Goal: Task Accomplishment & Management: Manage account settings

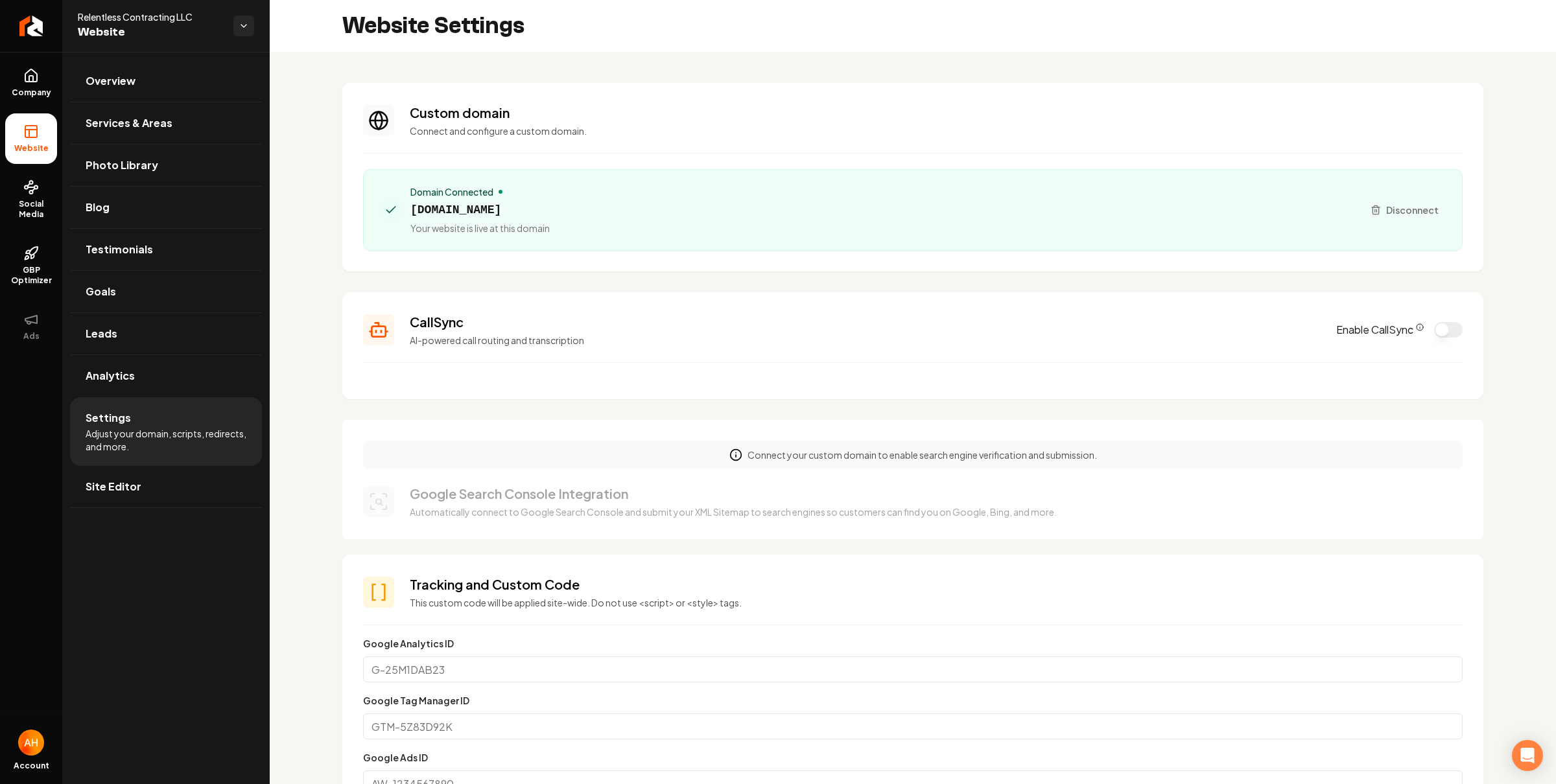
scroll to position [116, 0]
click at [790, 126] on p "Connect and configure a custom domain." at bounding box center [936, 131] width 1052 height 13
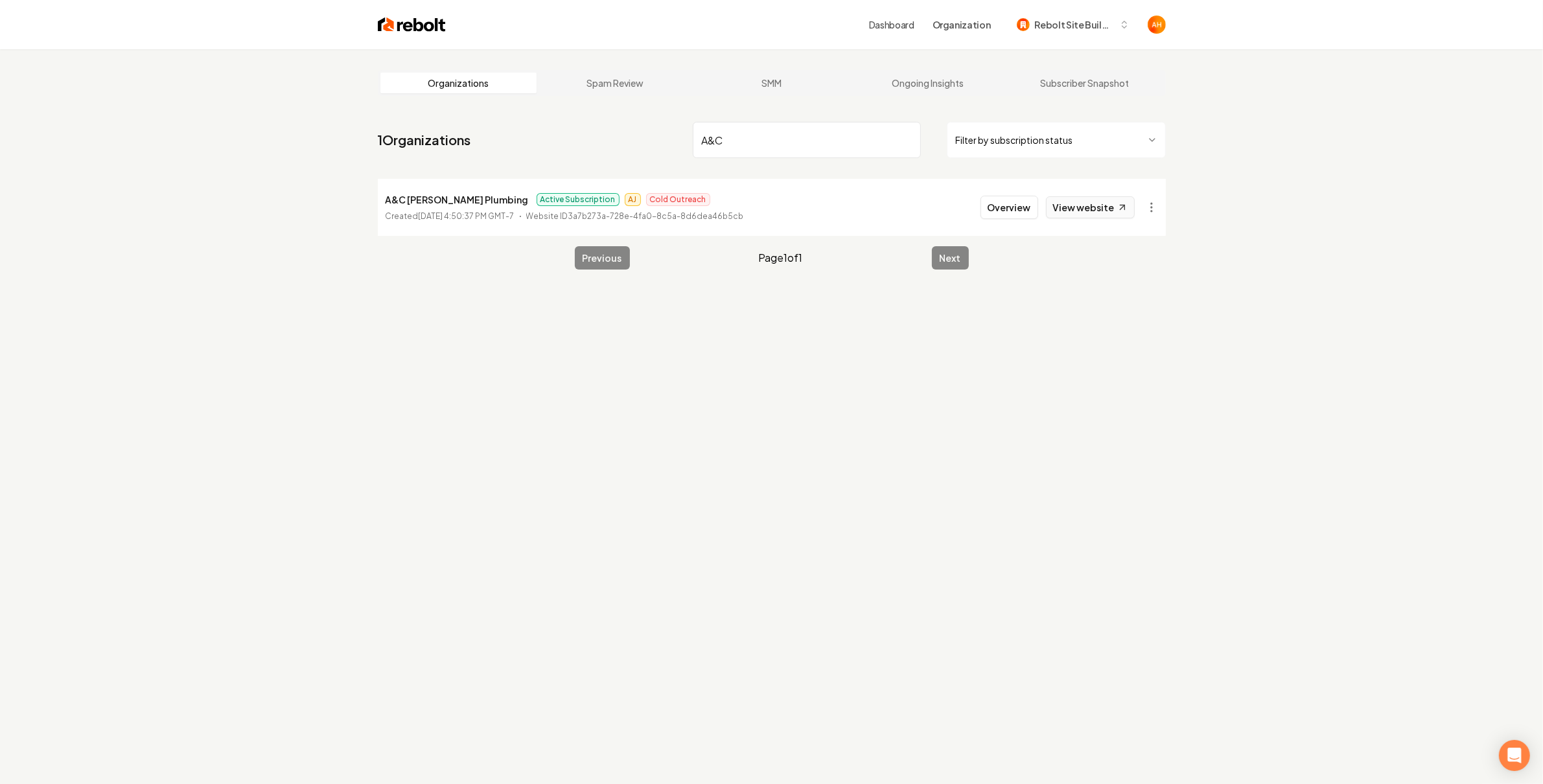
type input "A&C"
click at [1097, 207] on link "View website" at bounding box center [1090, 207] width 89 height 22
click at [1014, 206] on button "Overview" at bounding box center [1009, 207] width 58 height 23
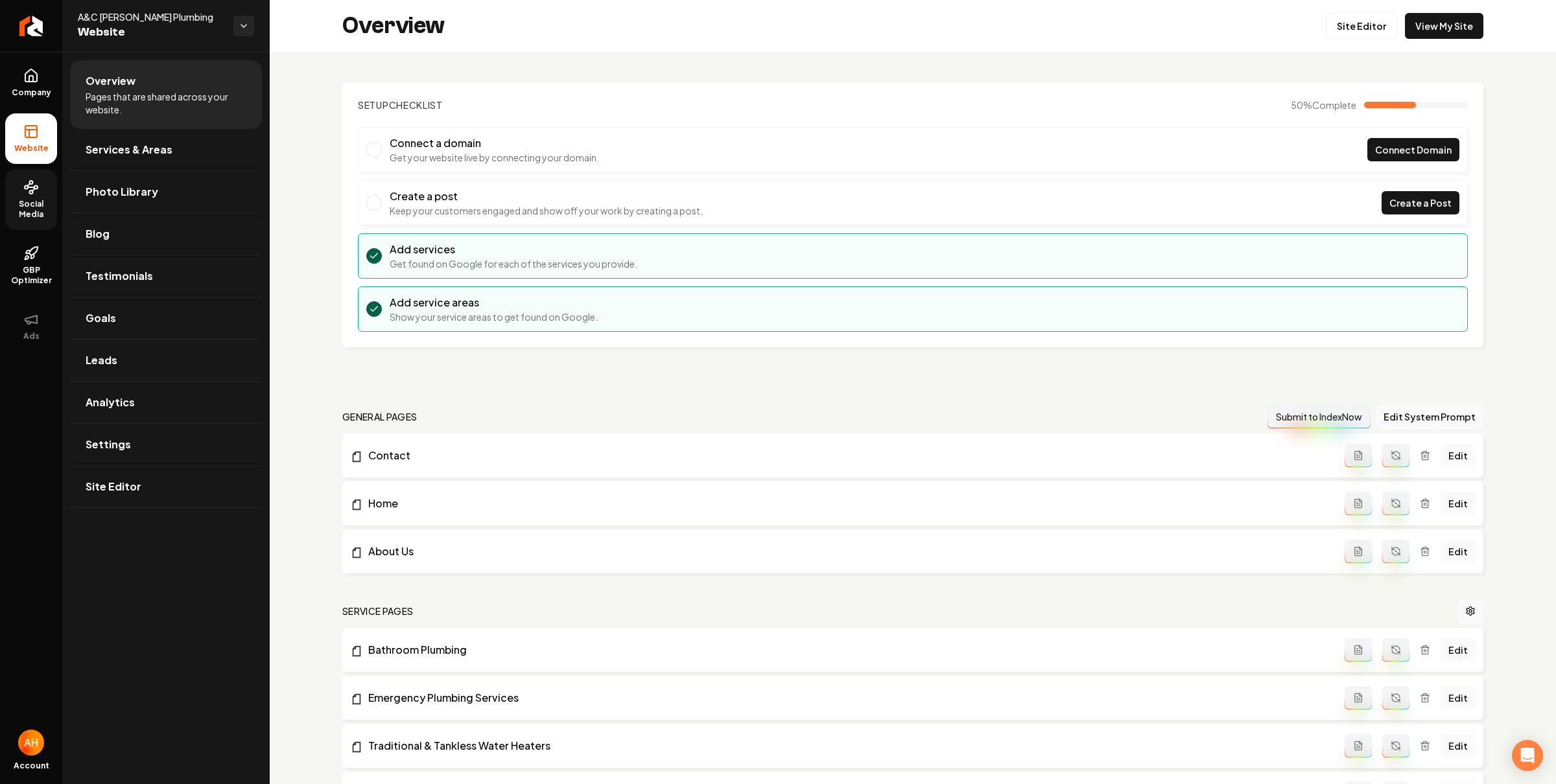
click at [16, 192] on link "Social Media" at bounding box center [31, 199] width 52 height 61
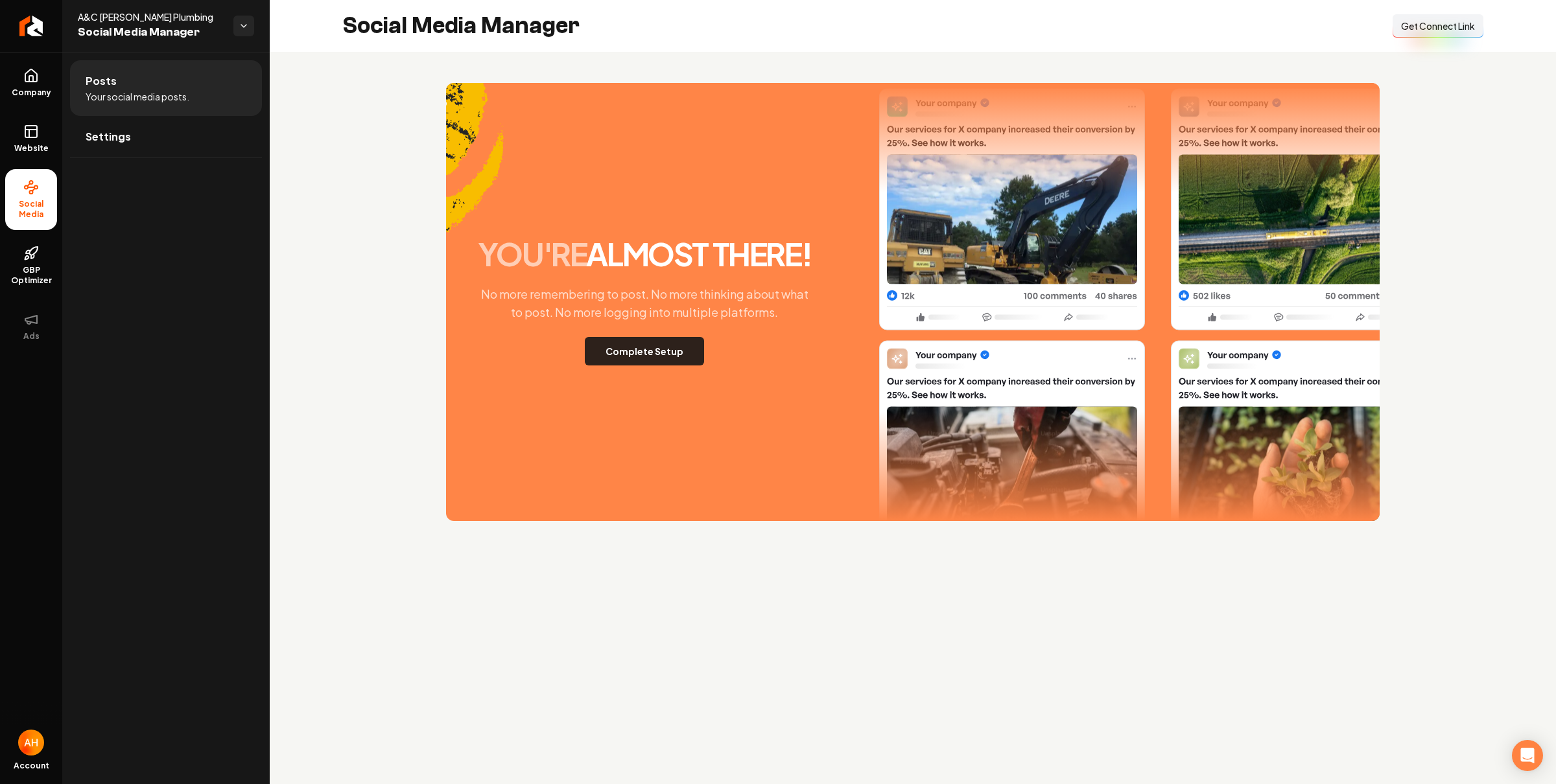
click at [674, 344] on button "Complete Setup" at bounding box center [644, 351] width 119 height 29
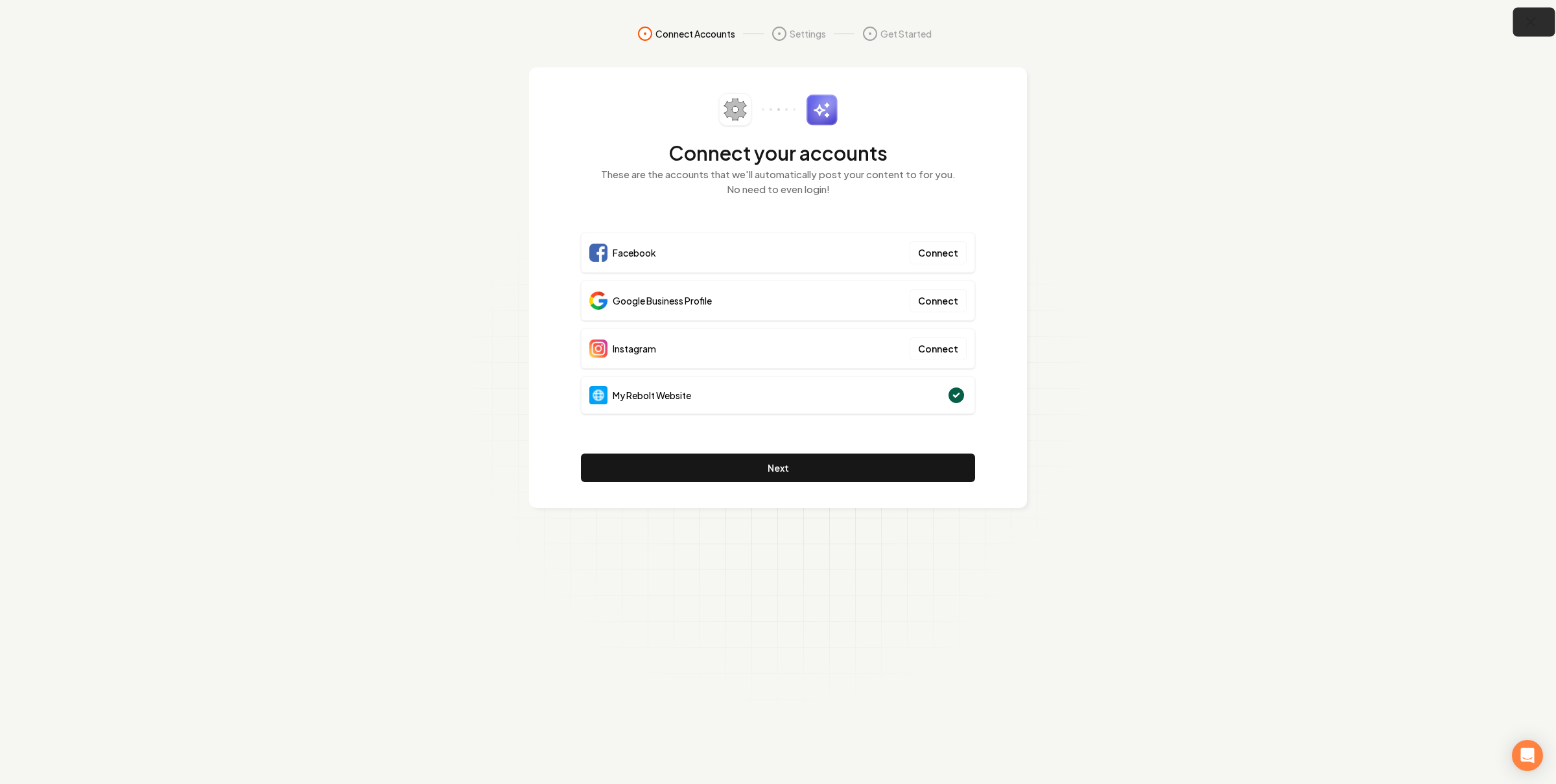
click at [1540, 13] on button "button" at bounding box center [1534, 22] width 42 height 29
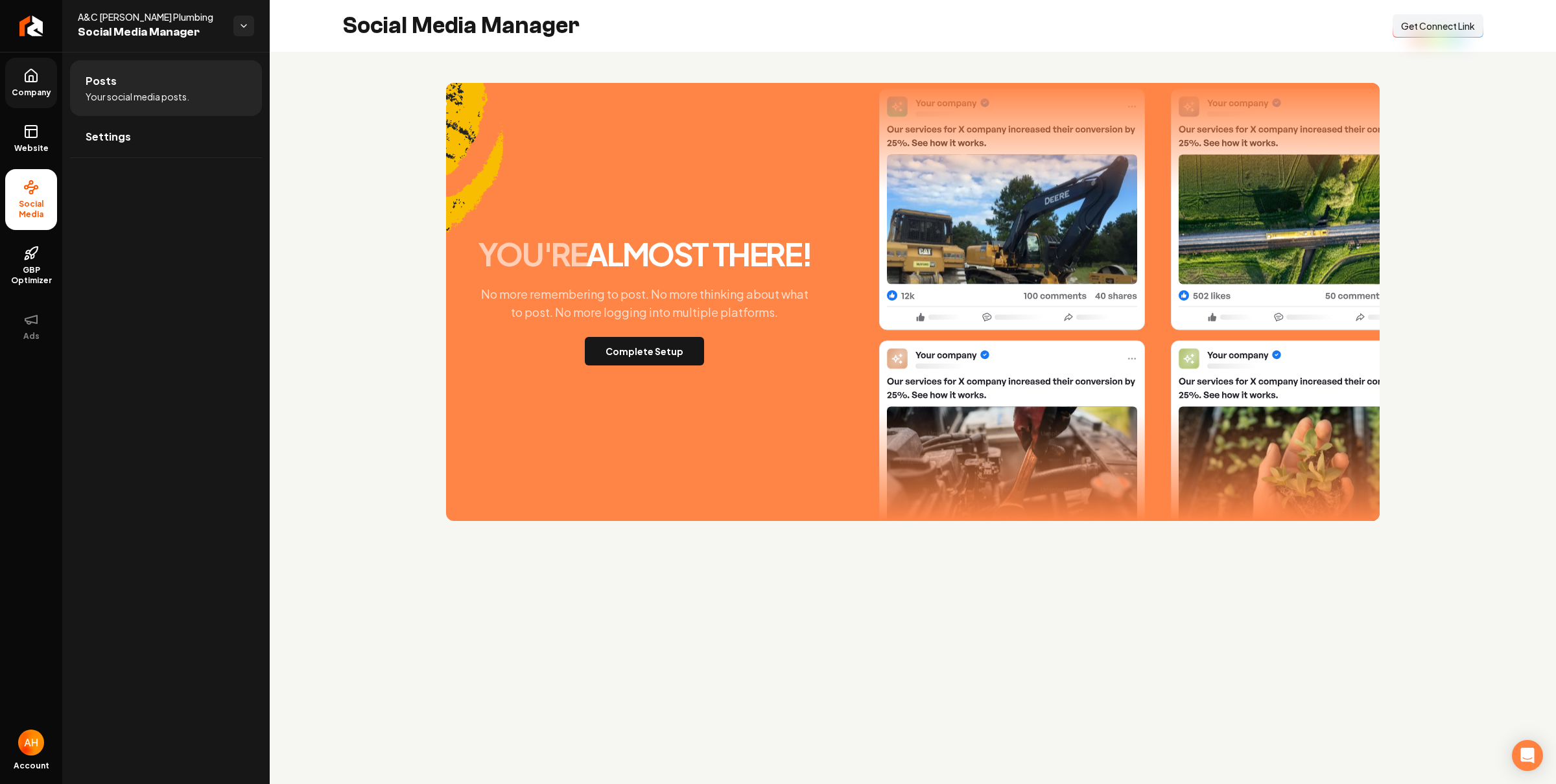
click at [40, 88] on span "Company" at bounding box center [31, 92] width 50 height 10
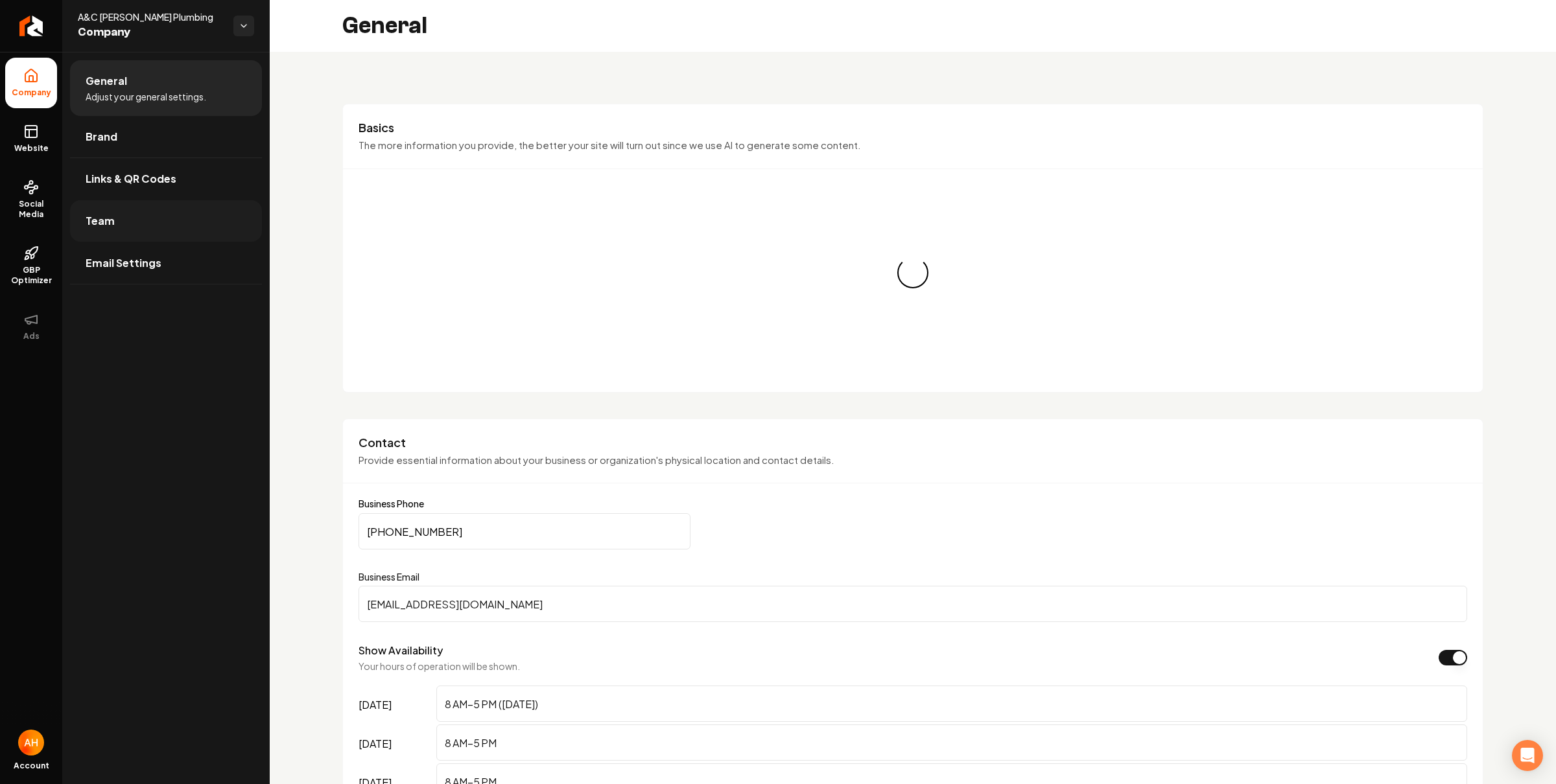
click at [192, 219] on link "Team" at bounding box center [166, 221] width 192 height 42
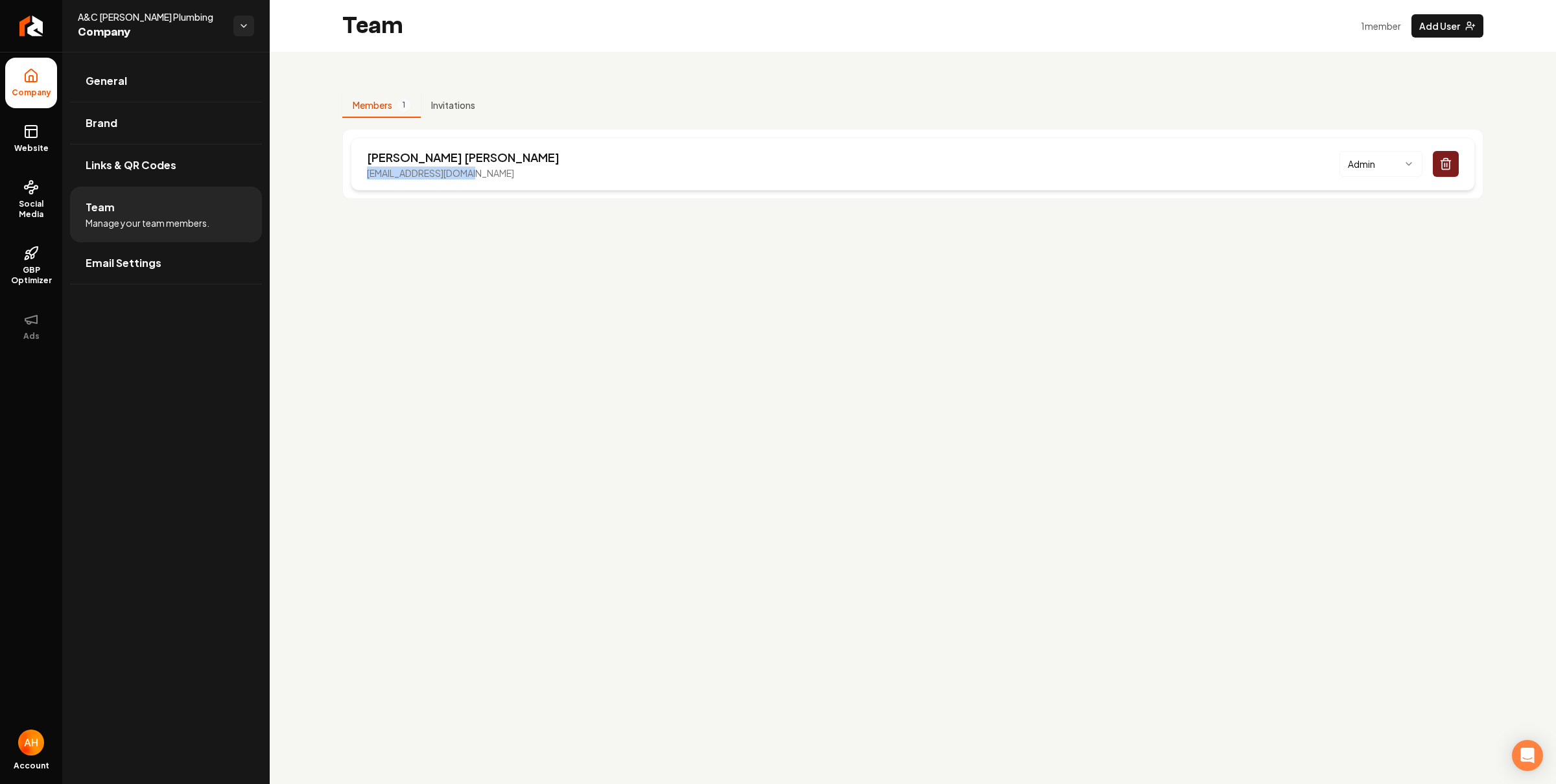
drag, startPoint x: 480, startPoint y: 178, endPoint x: 364, endPoint y: 176, distance: 116.0
click at [364, 176] on div "Cristian Garcia plumbingacg@gmail.com Admin" at bounding box center [913, 164] width 1124 height 53
copy p "plumbingacg@gmail.com"
drag, startPoint x: 159, startPoint y: 92, endPoint x: 251, endPoint y: 174, distance: 123.2
click at [159, 91] on link "General" at bounding box center [166, 80] width 192 height 42
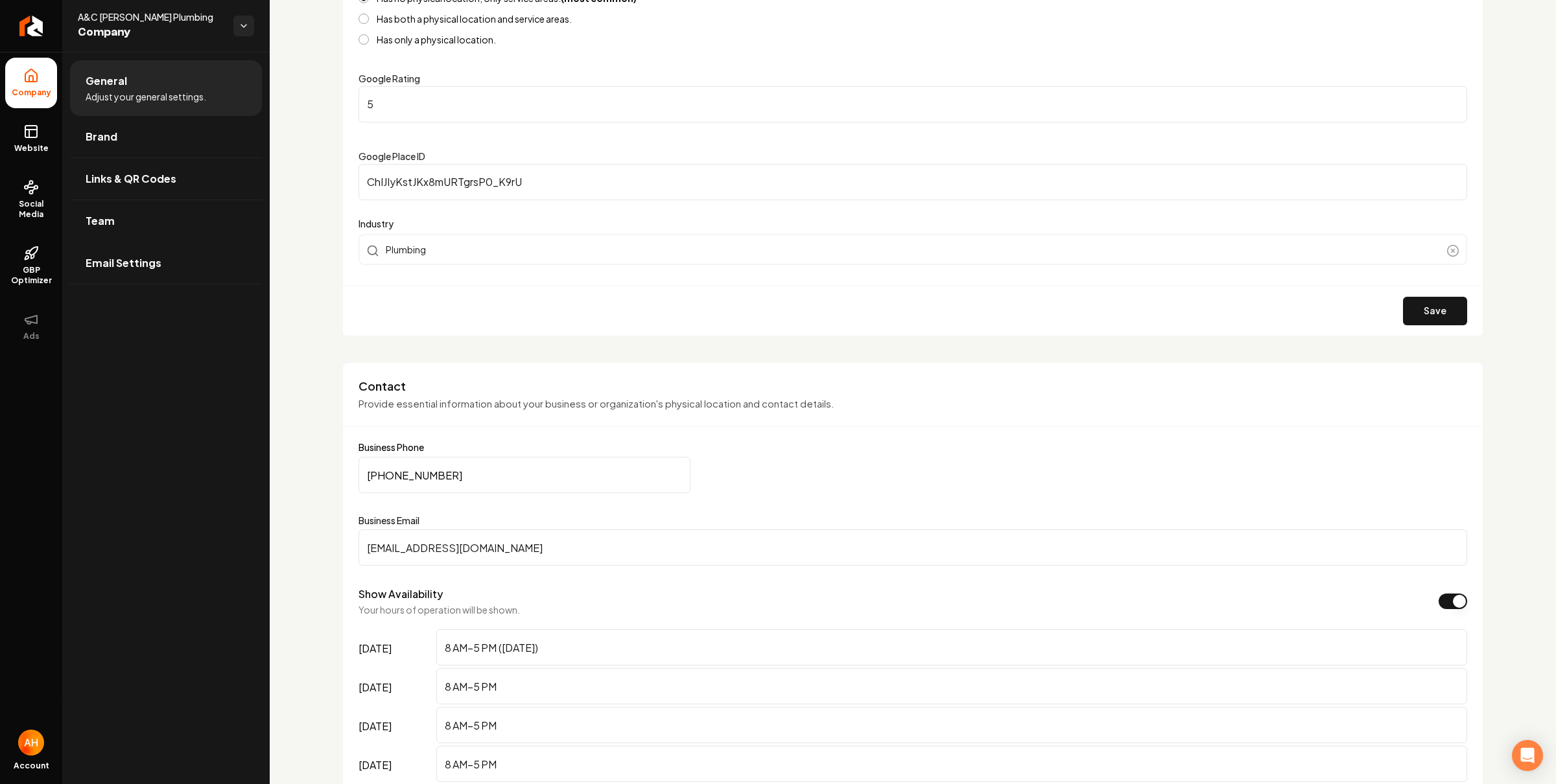
scroll to position [481, 0]
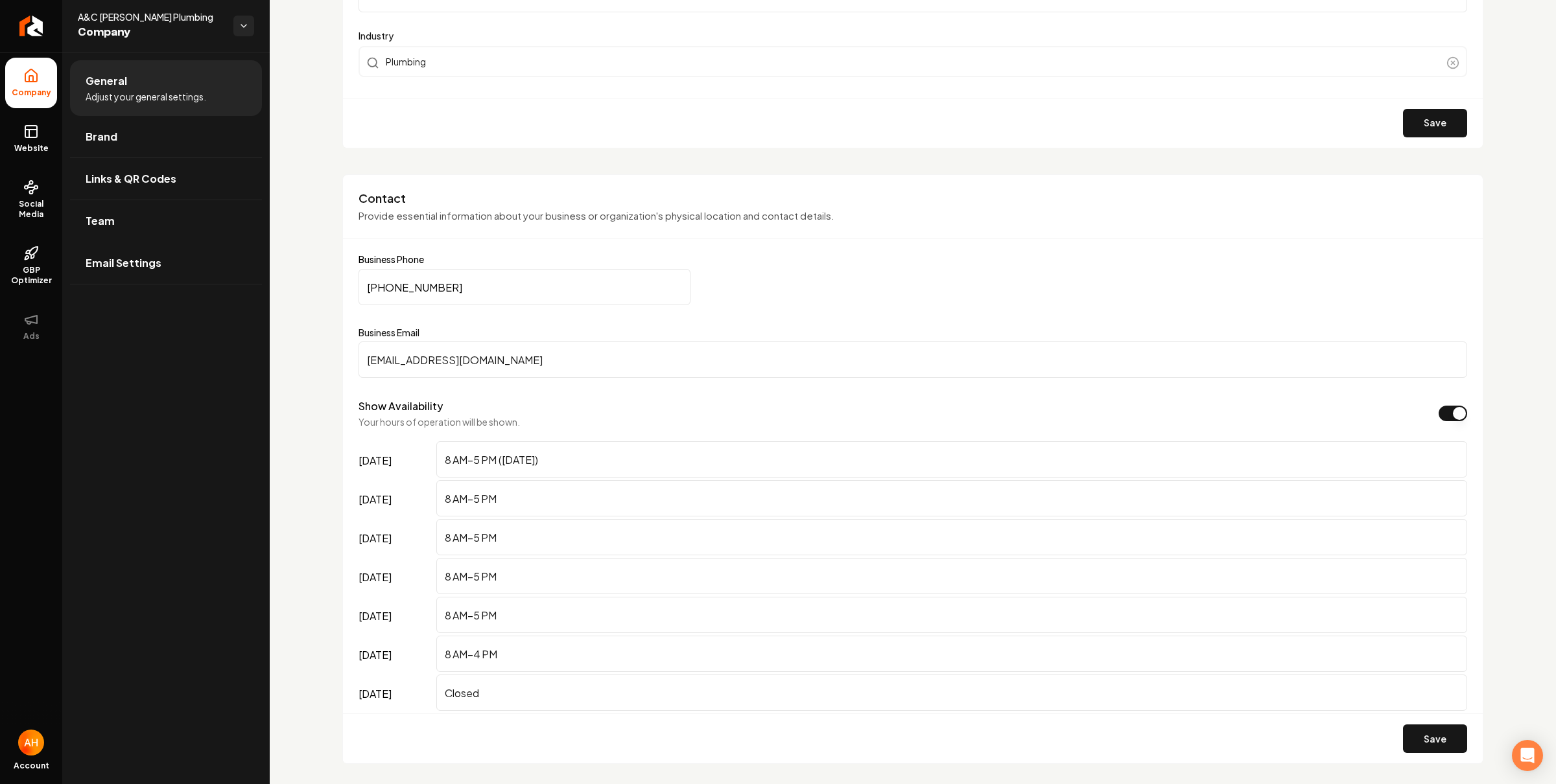
click at [541, 345] on input "test@test.com" at bounding box center [913, 359] width 1108 height 36
paste input "plumbingacg@gmail"
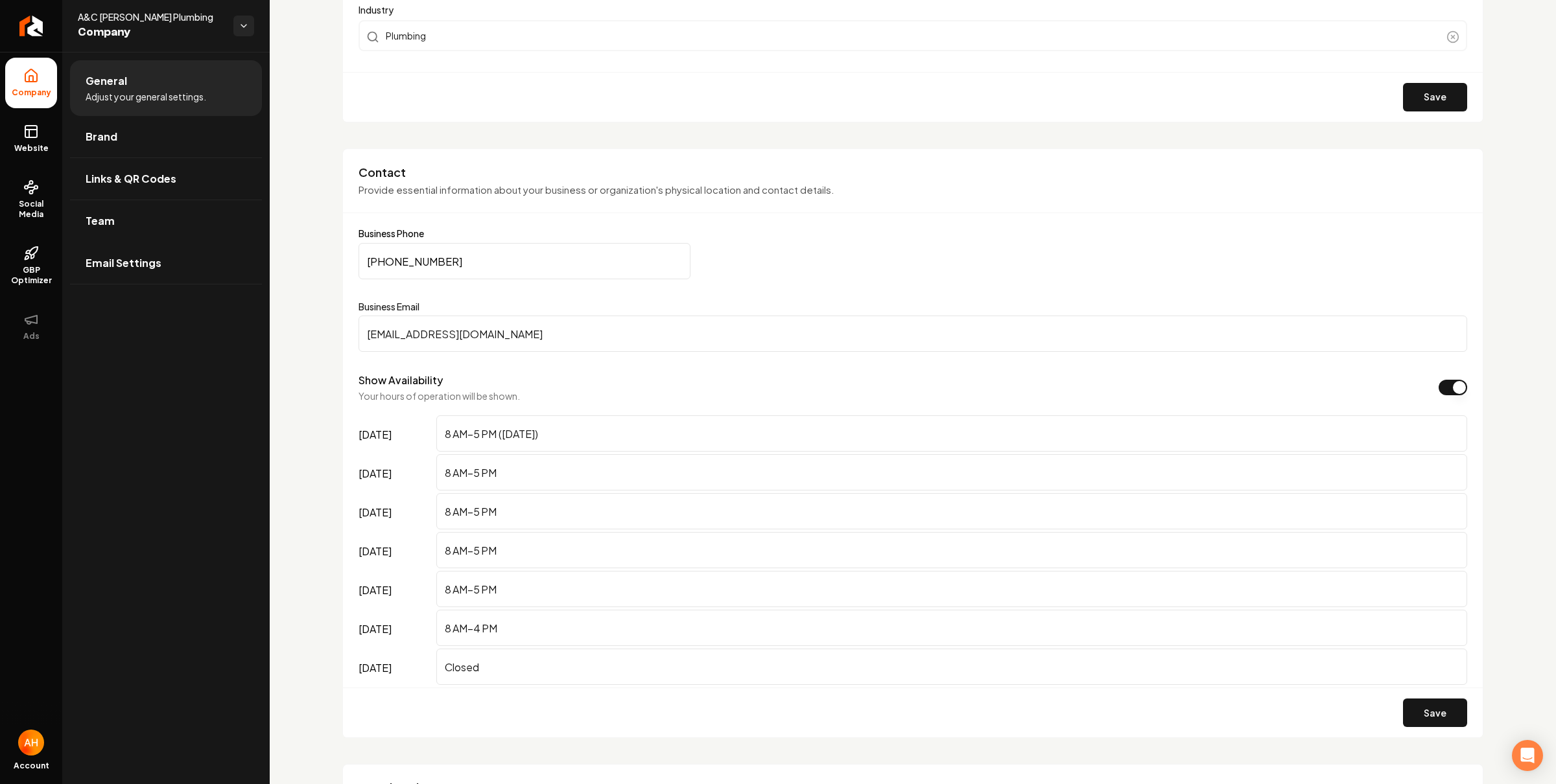
scroll to position [564, 0]
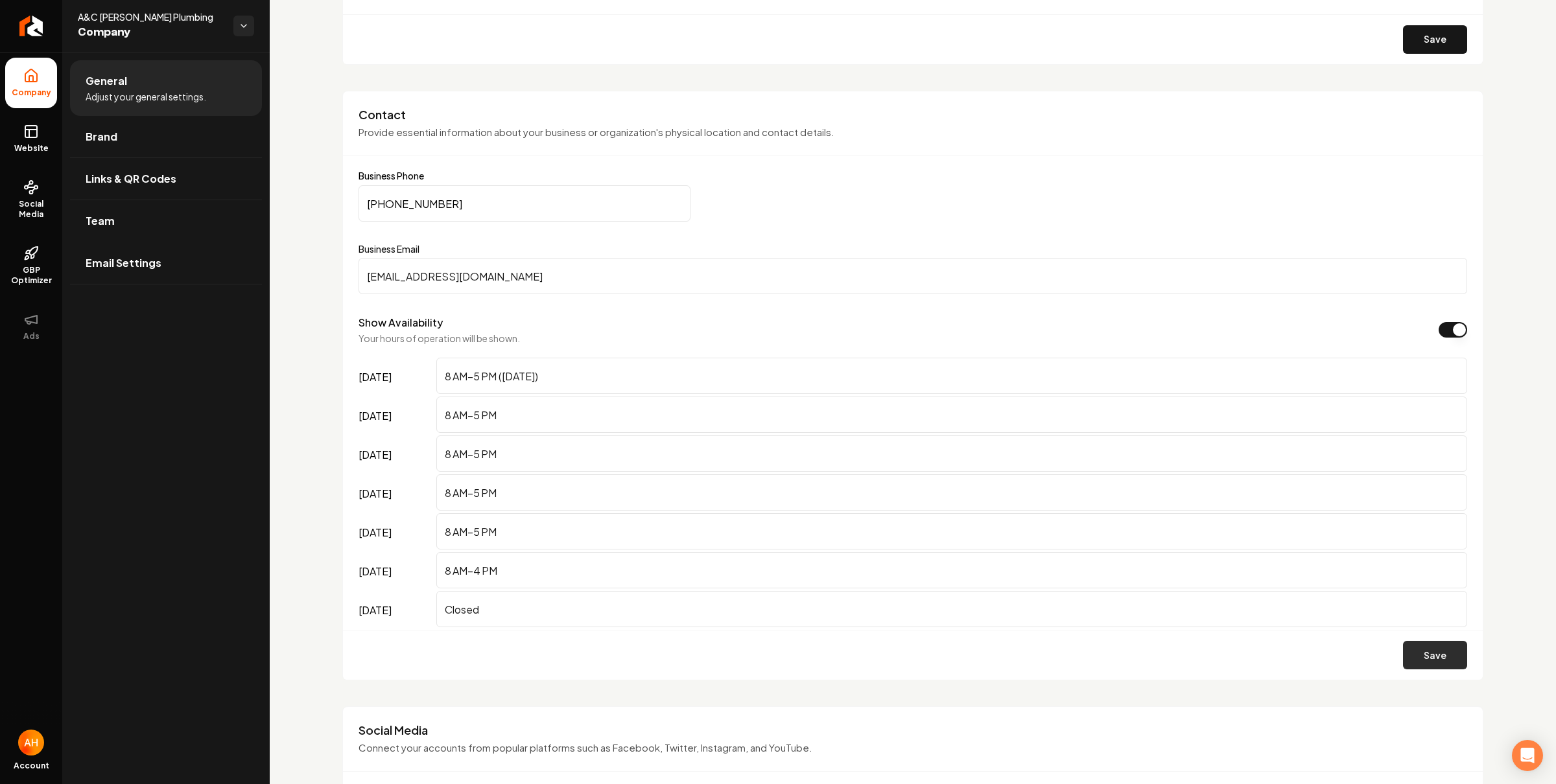
type input "plumbingacg@gmail.com"
click at [1424, 644] on button "Save" at bounding box center [1435, 655] width 64 height 29
click at [34, 183] on icon at bounding box center [31, 187] width 16 height 16
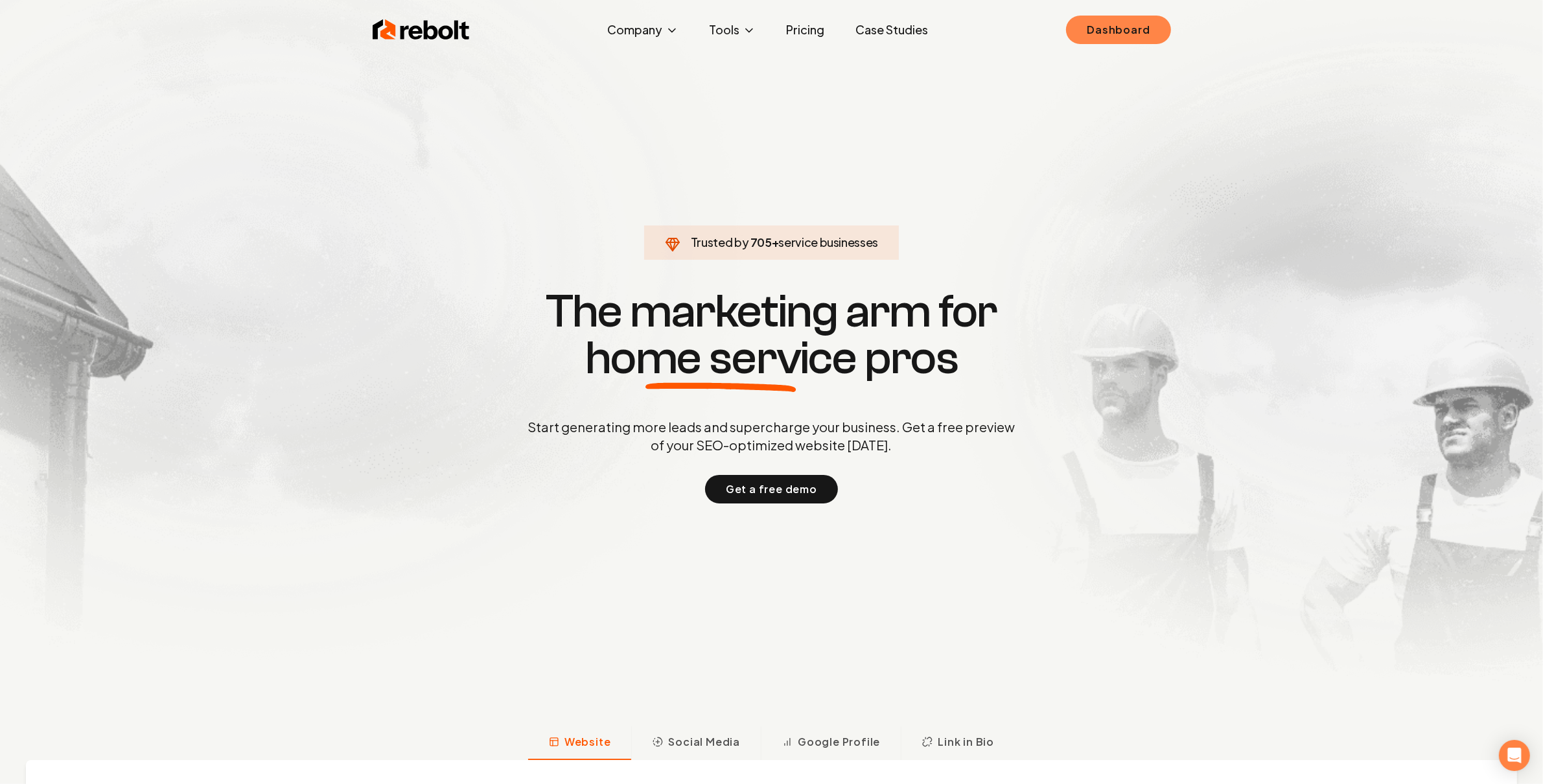
click at [1108, 36] on link "Dashboard" at bounding box center [1118, 30] width 104 height 29
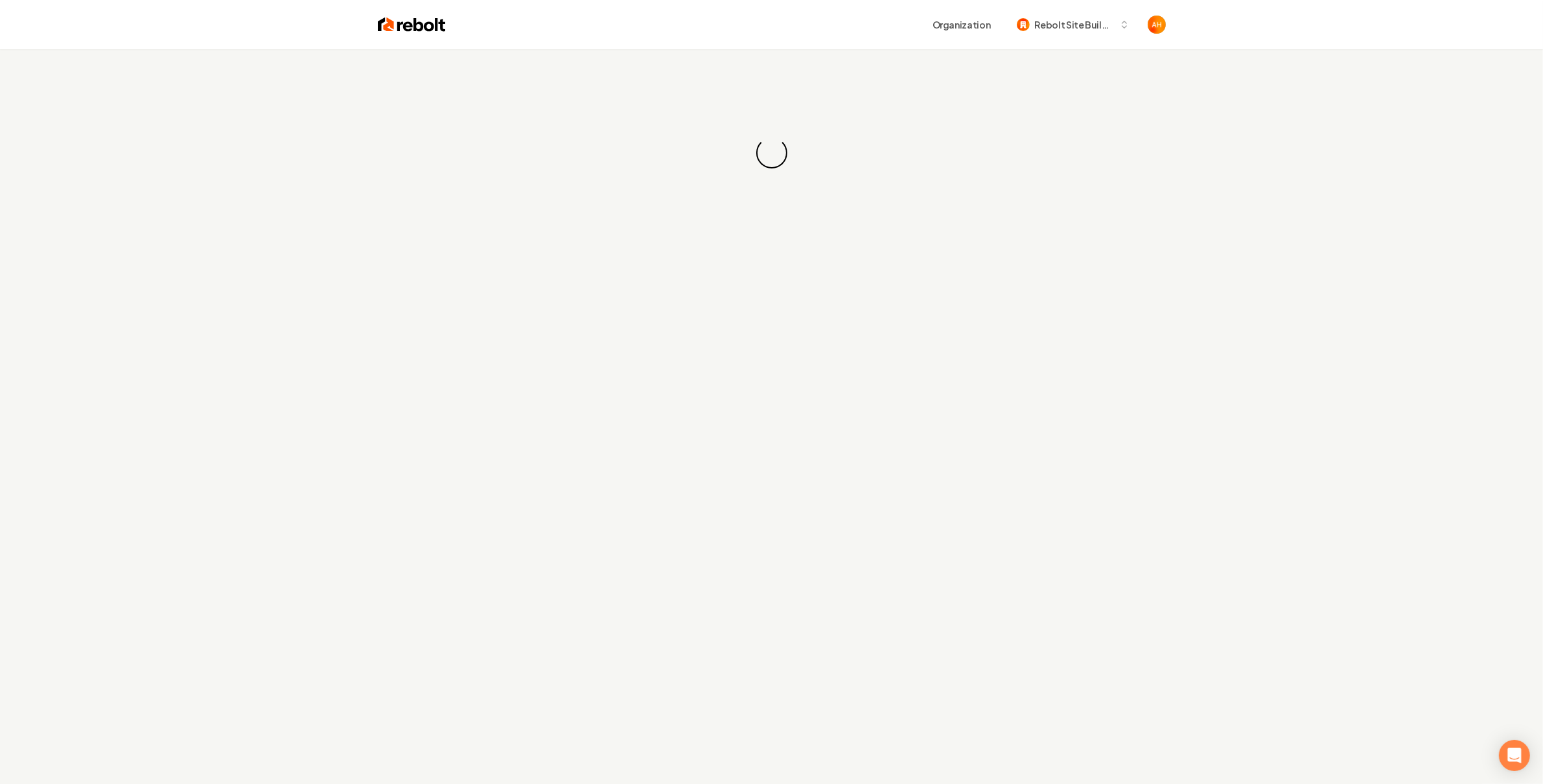
click at [754, 118] on div "Loading... Loading..." at bounding box center [772, 153] width 1543 height 207
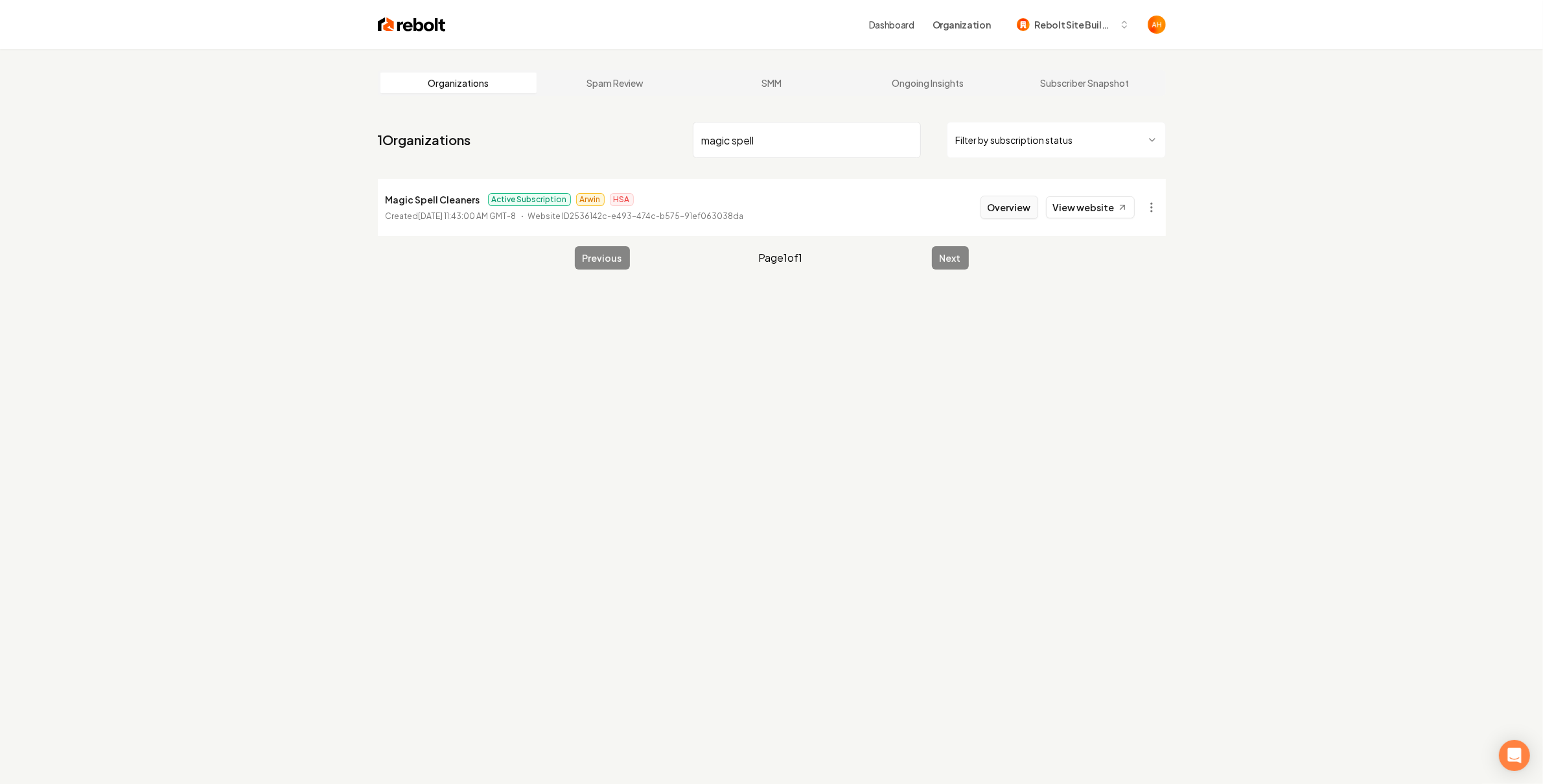
type input "magic spell"
click at [1007, 199] on button "Overview" at bounding box center [1009, 207] width 58 height 23
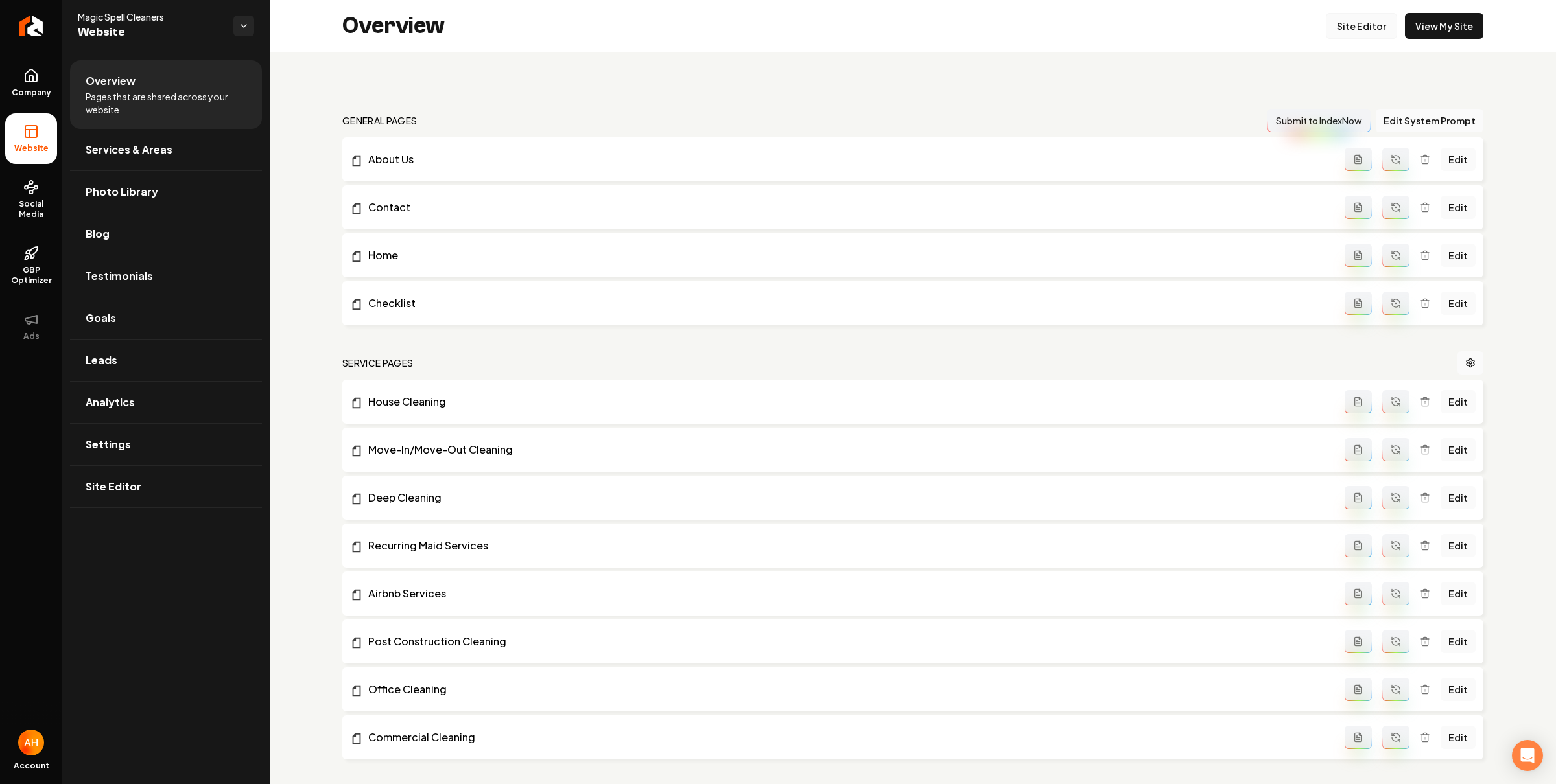
click at [1363, 35] on link "Site Editor" at bounding box center [1361, 26] width 72 height 26
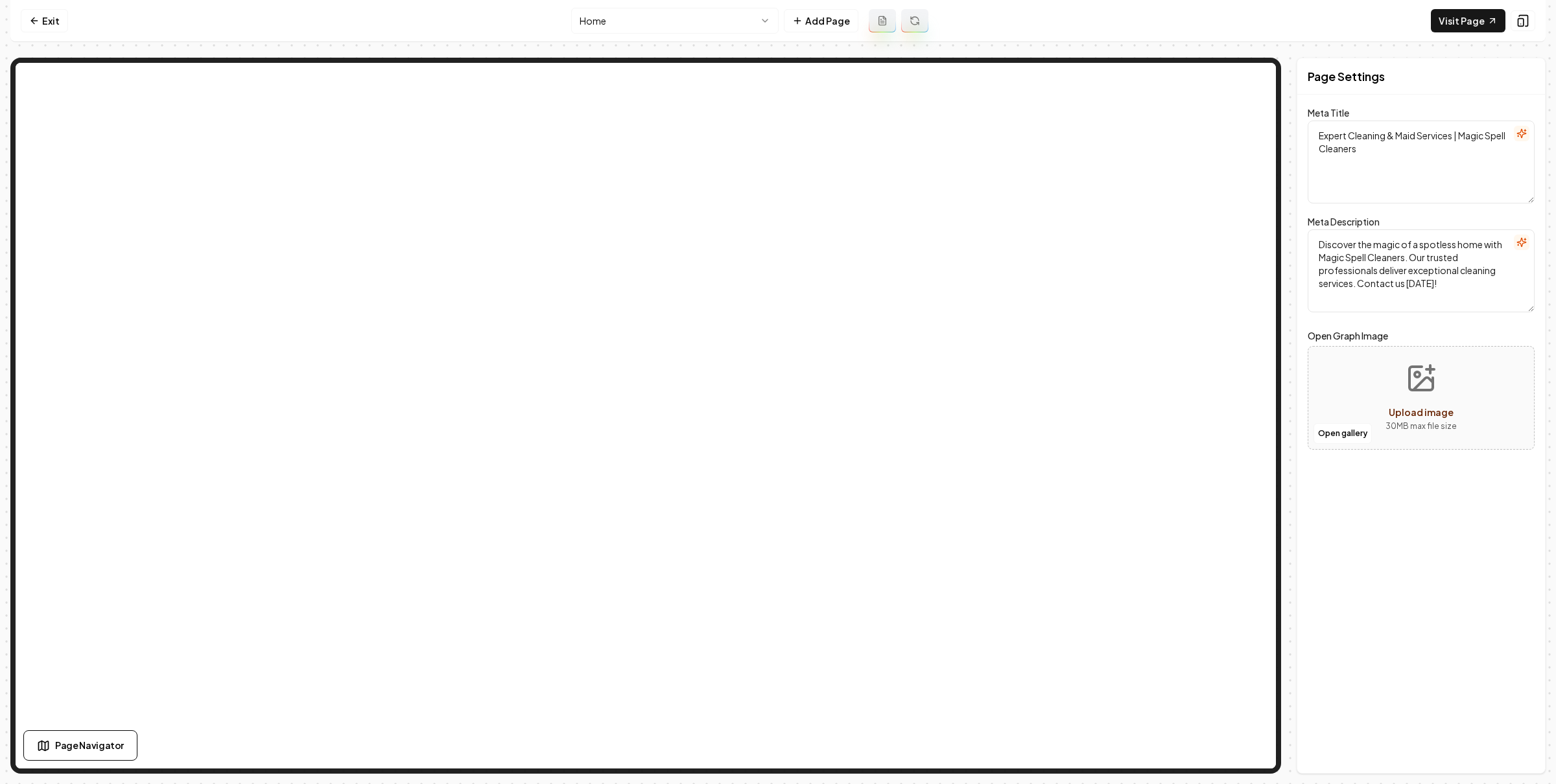
click at [1452, 134] on textarea "Expert Cleaning & Maid Services | Magic Spell Cleaners" at bounding box center [1420, 162] width 227 height 83
click at [1528, 131] on button "button" at bounding box center [1521, 134] width 16 height 16
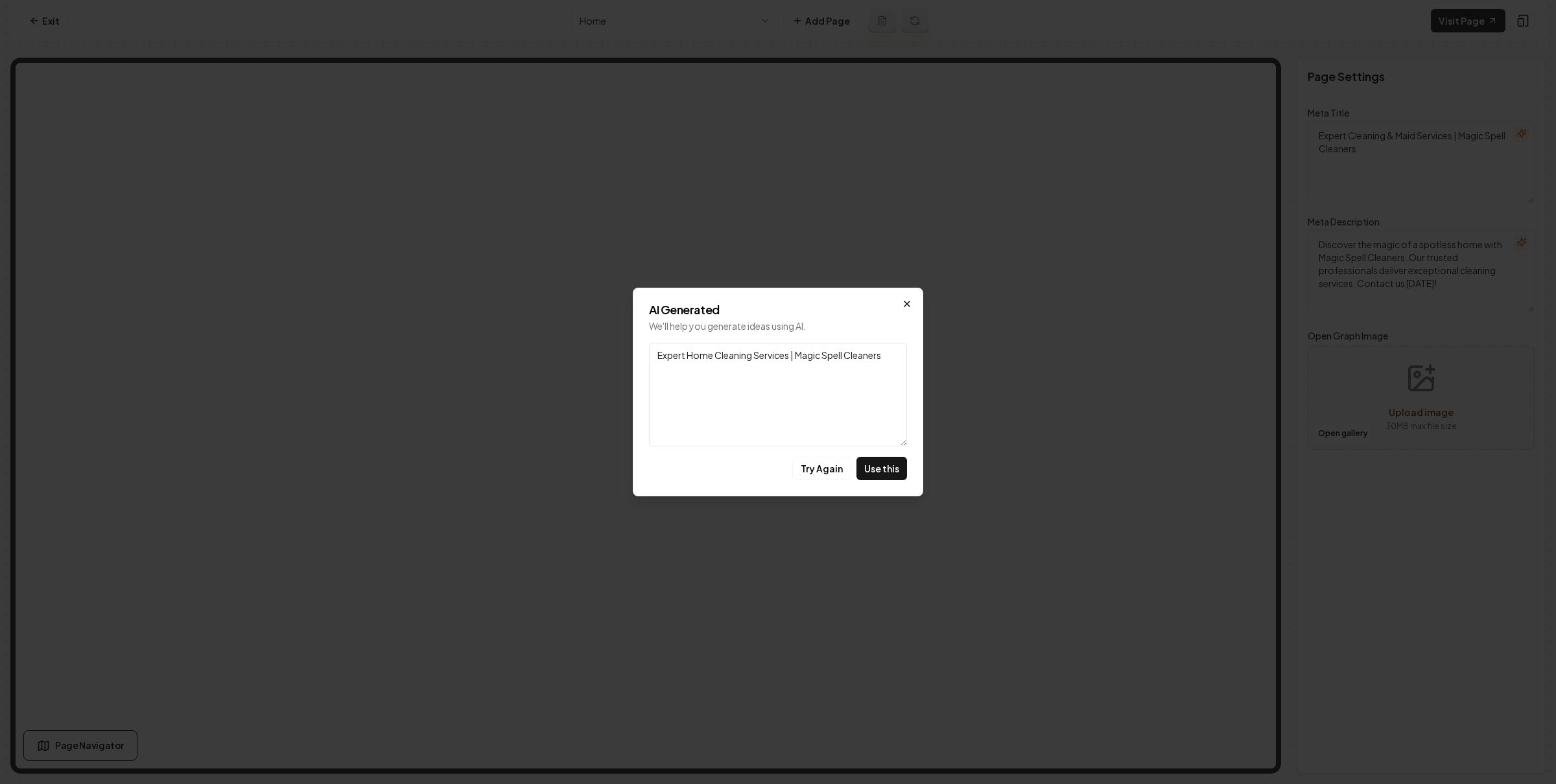
click at [911, 298] on icon "button" at bounding box center [906, 303] width 10 height 10
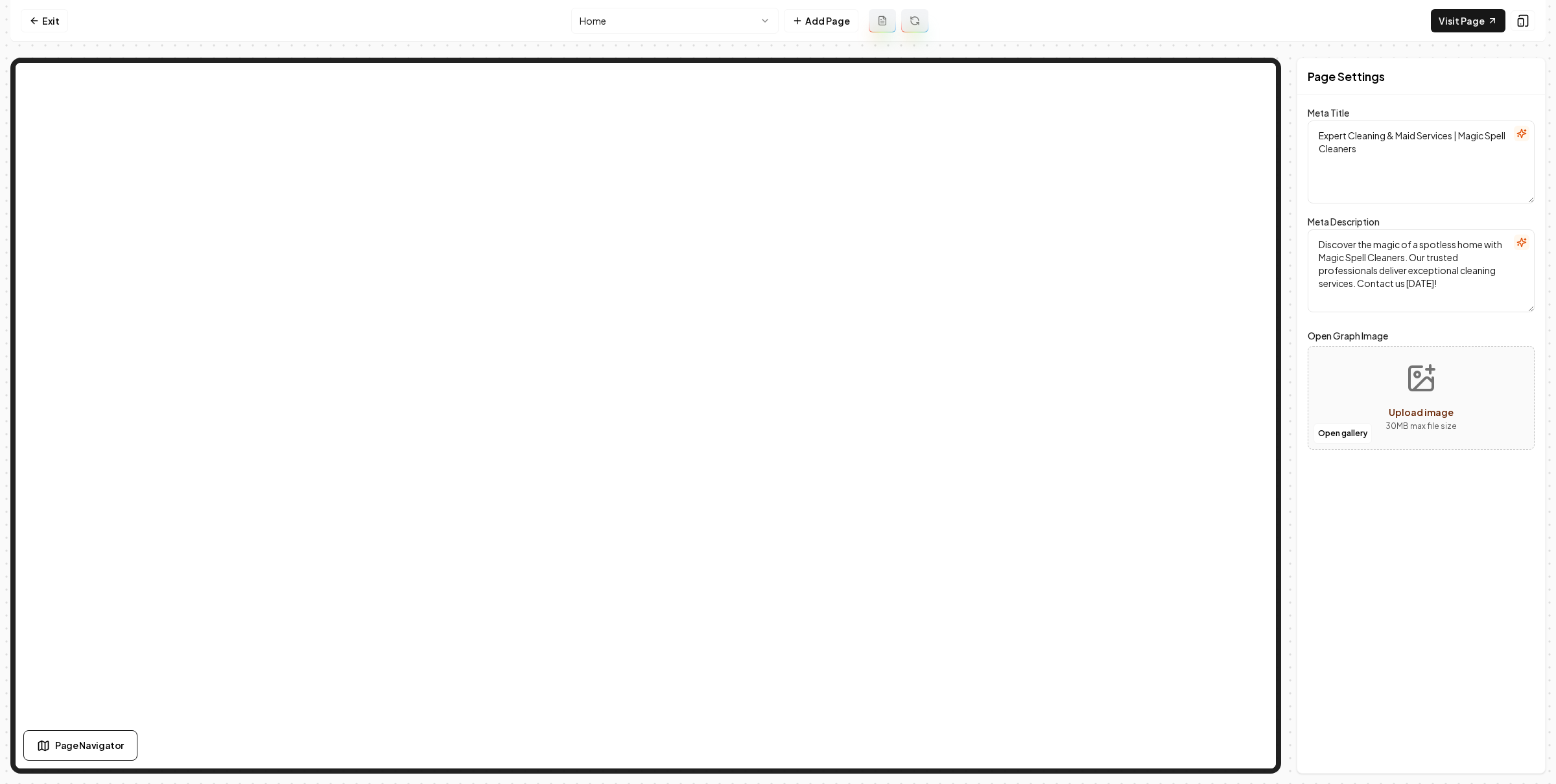
click at [1414, 164] on textarea "Expert Cleaning & Maid Services | Magic Spell Cleaners" at bounding box center [1420, 162] width 227 height 83
type textarea "e"
type textarea "Expert Cleaning Services | [GEOGRAPHIC_DATA]"
click at [1521, 241] on icon "button" at bounding box center [1521, 242] width 8 height 8
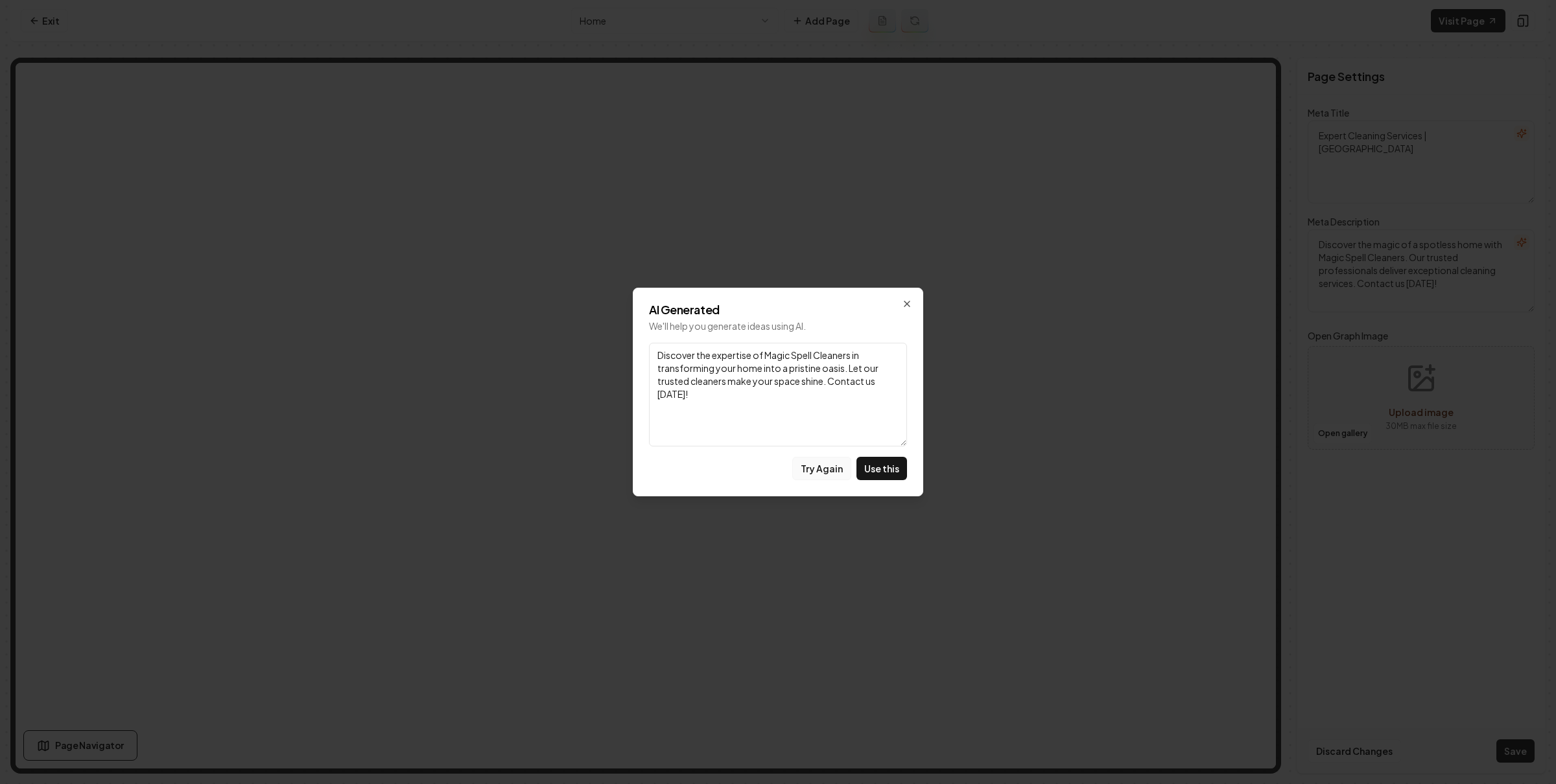
click at [824, 465] on button "Try Again" at bounding box center [821, 468] width 59 height 23
drag, startPoint x: 833, startPoint y: 386, endPoint x: 830, endPoint y: 410, distance: 24.2
click at [830, 411] on textarea "Experience the enchantment of a spotless home with Magic Spell Cleaners! Our pr…" at bounding box center [778, 394] width 258 height 104
type textarea "Experience the enchantment of a spotless home with Magic Spell Cleaners! Our pr…"
click at [894, 471] on button "Use this" at bounding box center [881, 468] width 50 height 23
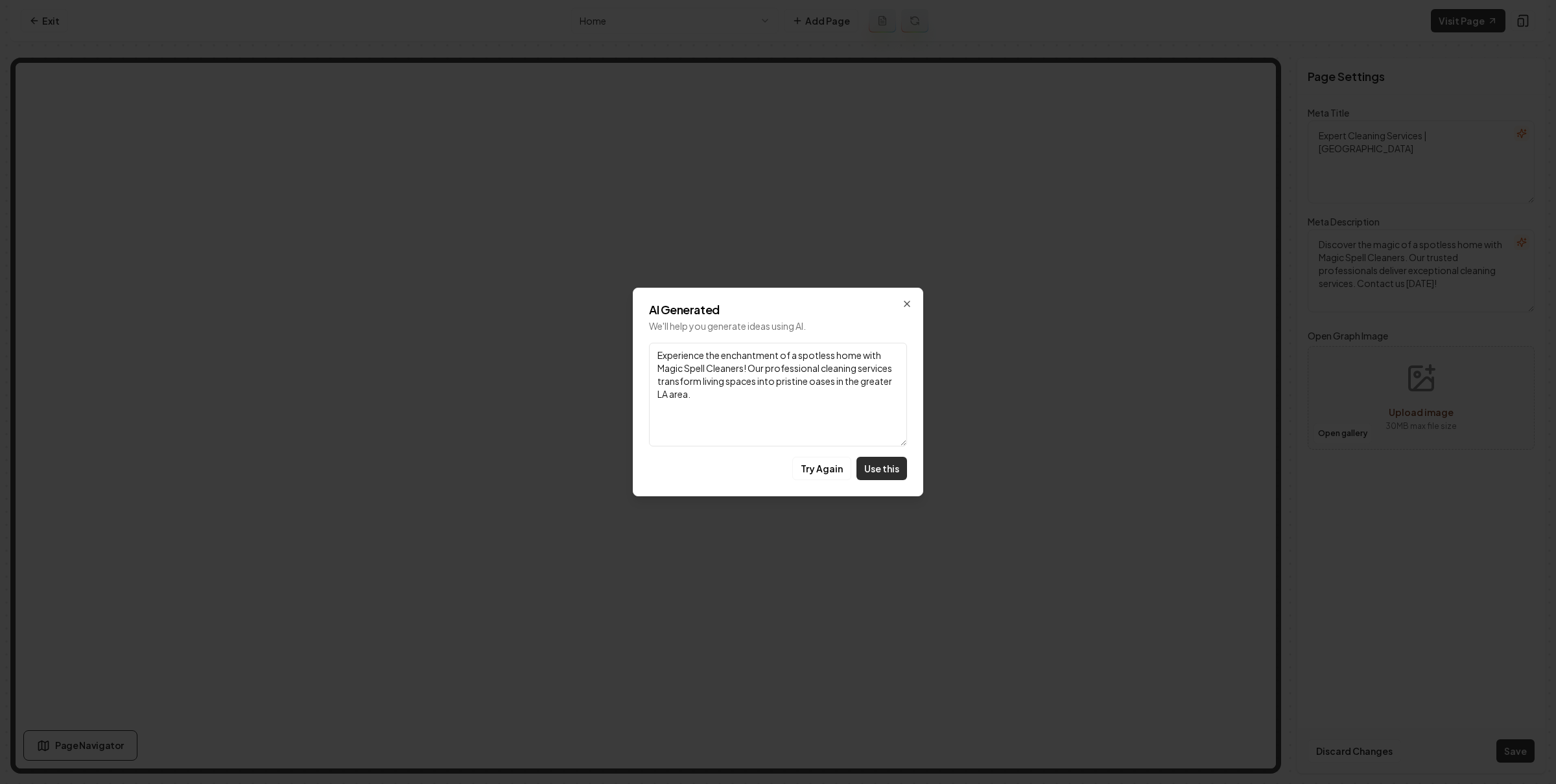
type textarea "Experience the enchantment of a spotless home with Magic Spell Cleaners! Our pr…"
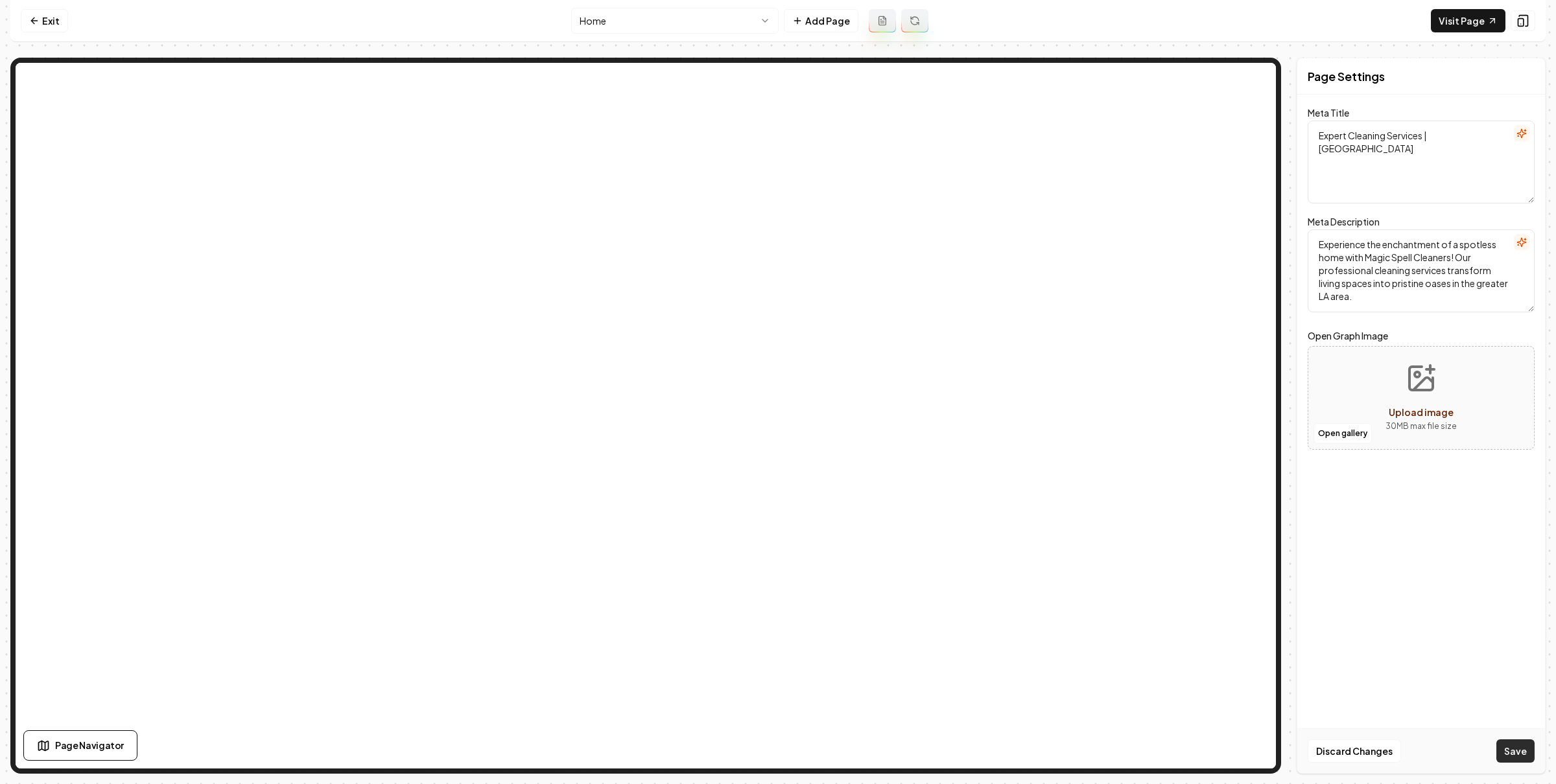
click at [1524, 742] on button "Save" at bounding box center [1515, 751] width 38 height 23
